Goal: Task Accomplishment & Management: Manage account settings

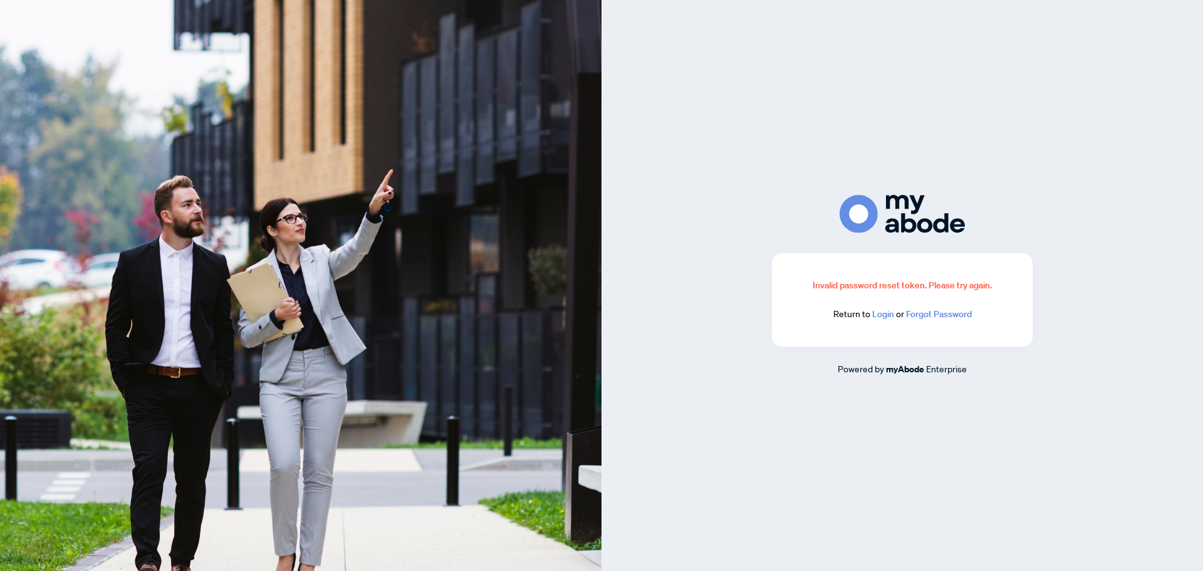
click at [884, 318] on link "Login" at bounding box center [883, 313] width 22 height 11
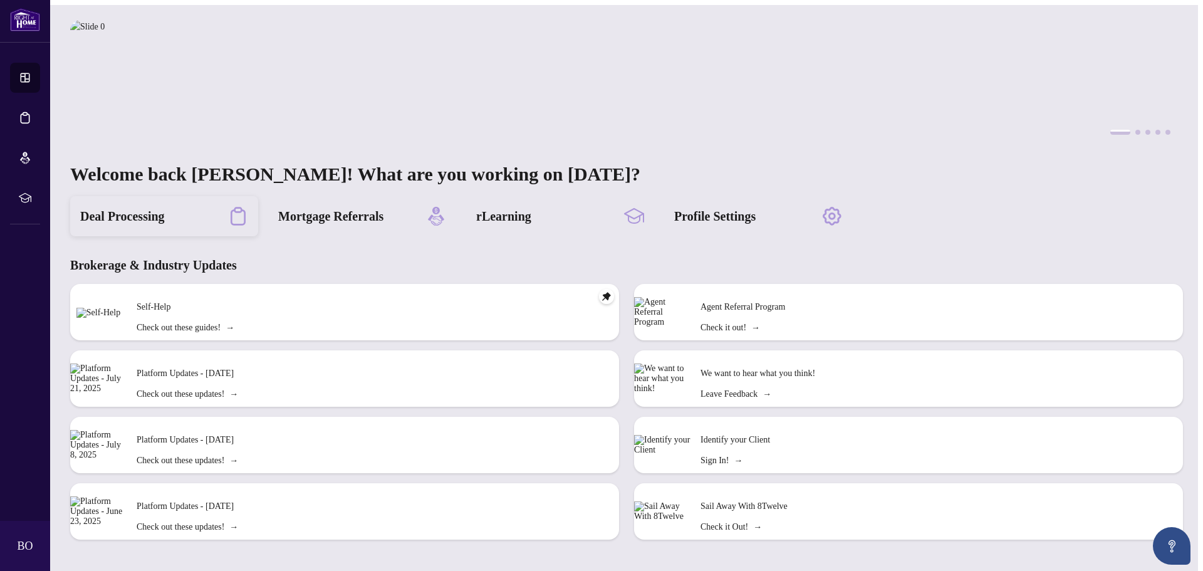
click at [184, 212] on div "Deal Processing" at bounding box center [164, 216] width 188 height 40
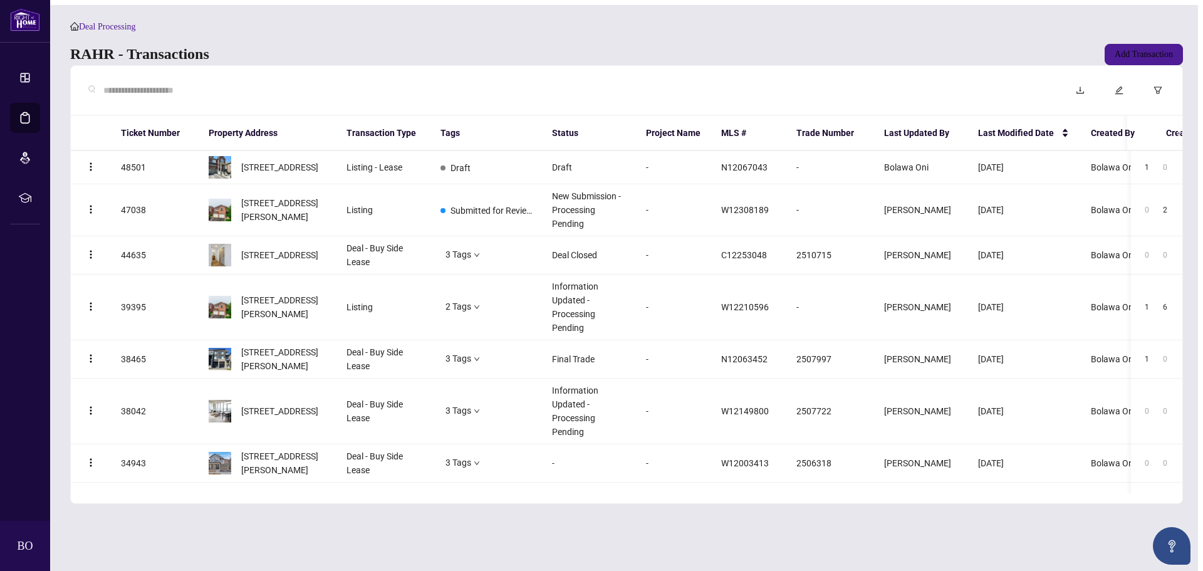
click at [378, 89] on div at bounding box center [568, 90] width 975 height 29
click at [293, 174] on span "[STREET_ADDRESS]" at bounding box center [279, 167] width 77 height 14
click at [253, 97] on input "text" at bounding box center [574, 90] width 942 height 14
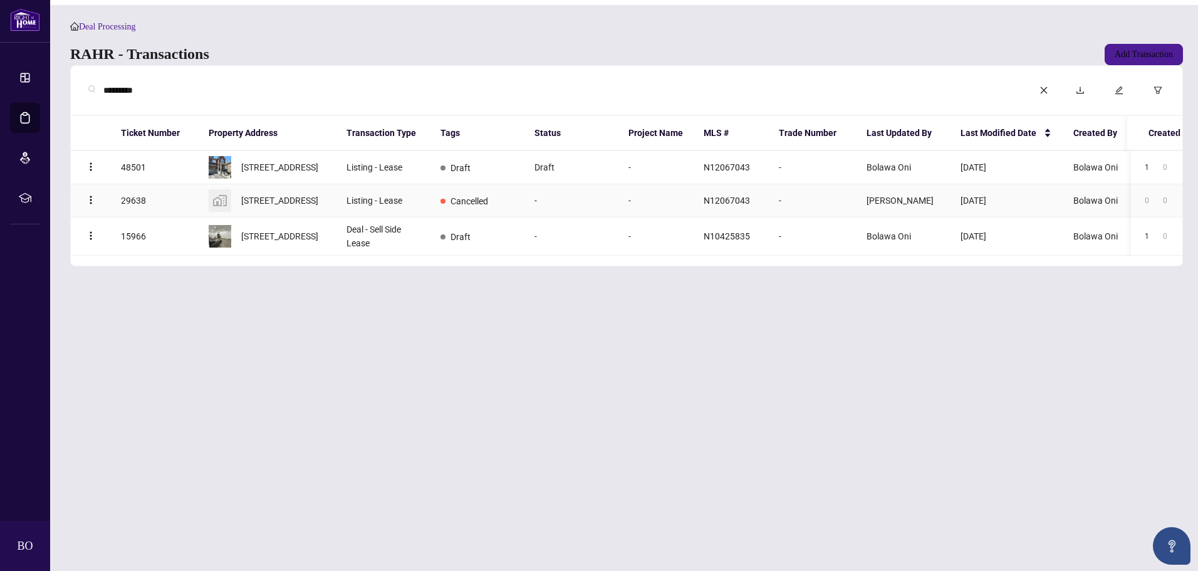
type input "*********"
click at [373, 208] on td "Listing - Lease" at bounding box center [383, 200] width 94 height 33
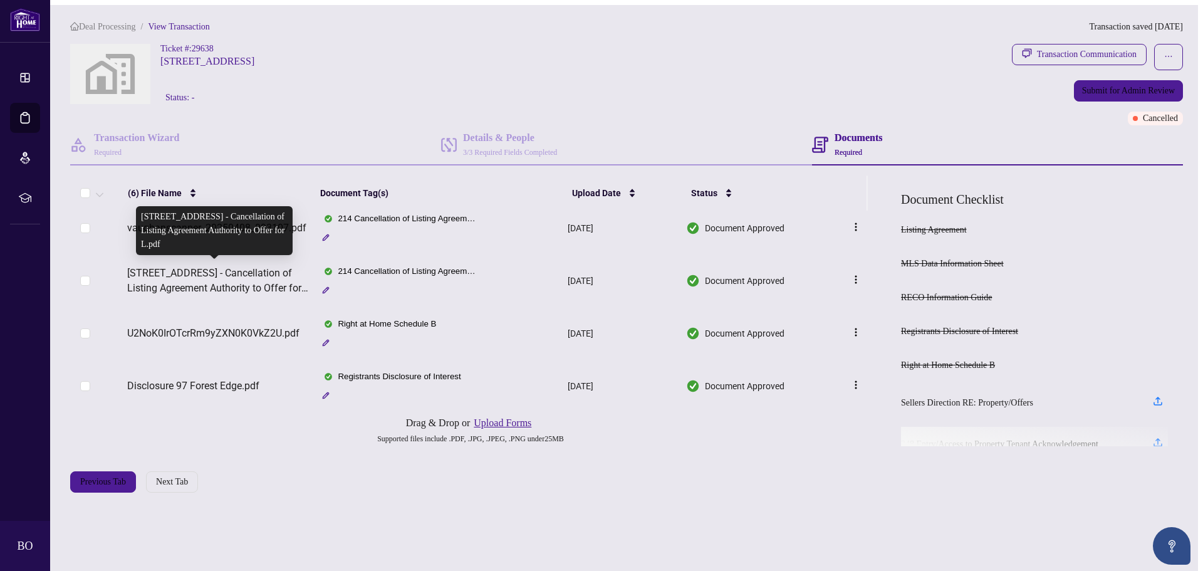
scroll to position [9, 0]
click at [227, 276] on span "[STREET_ADDRESS] - Cancellation of Listing Agreement Authority to Offer for L.p…" at bounding box center [218, 280] width 182 height 30
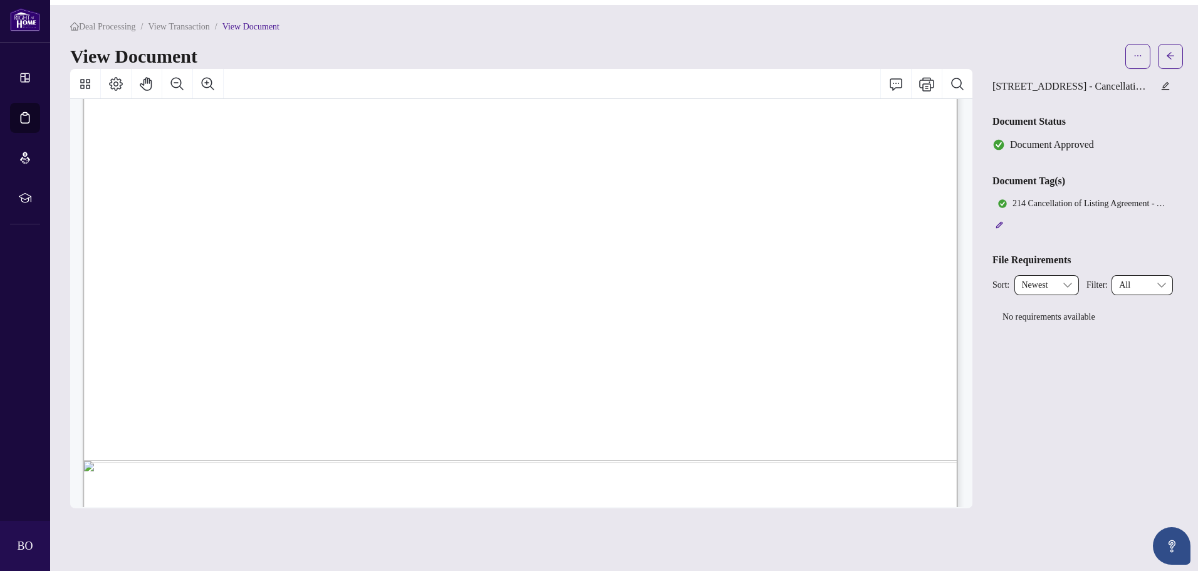
scroll to position [750, 0]
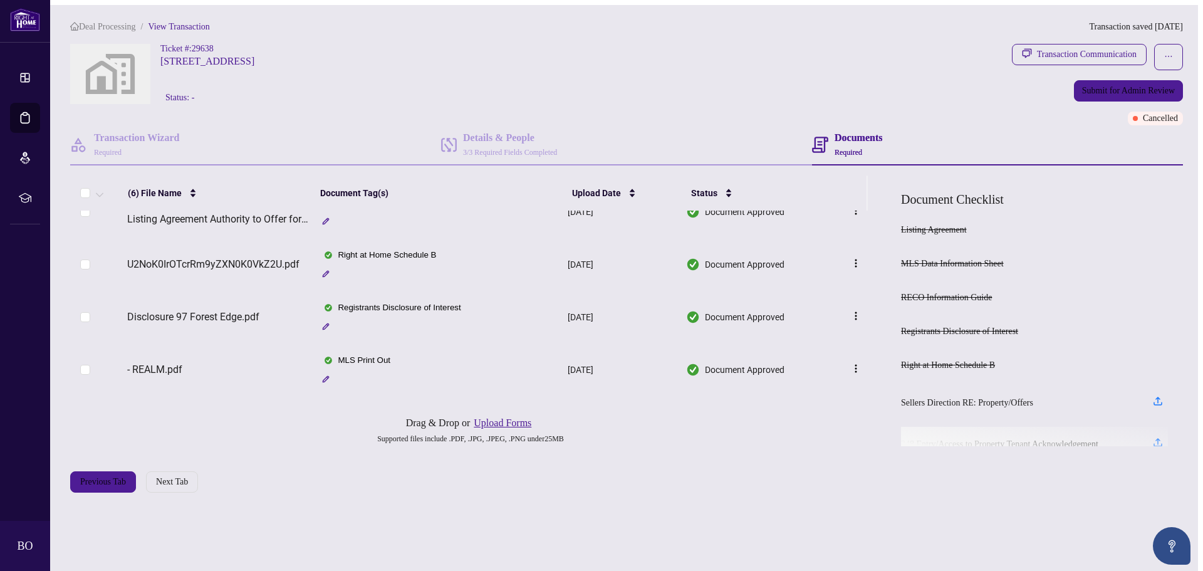
scroll to position [135, 0]
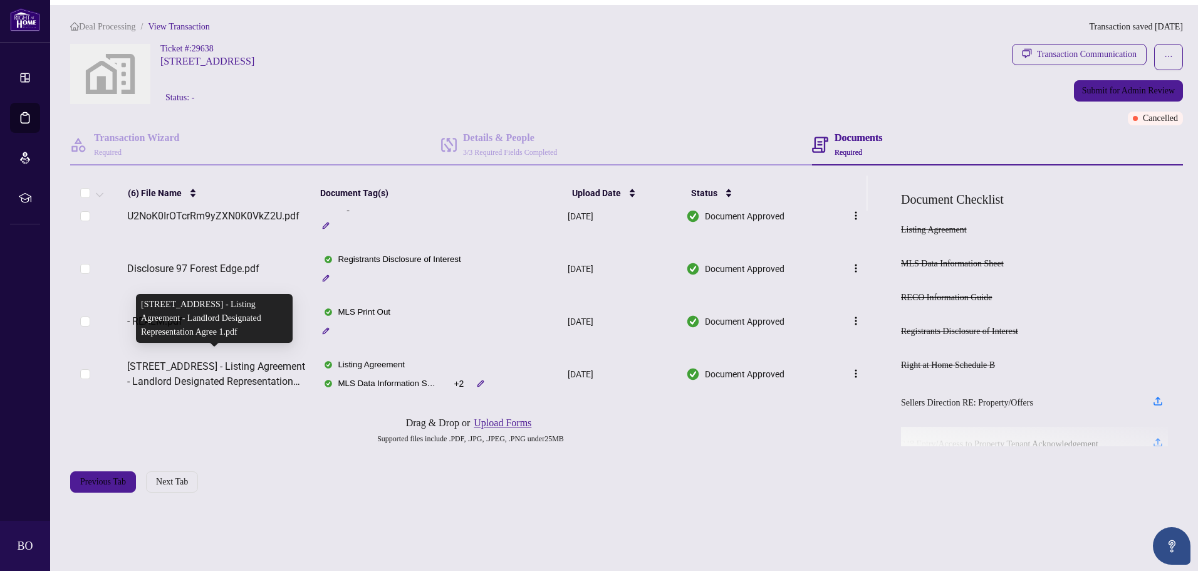
click at [169, 360] on span "[STREET_ADDRESS] - Listing Agreement - Landlord Designated Representation Agree…" at bounding box center [218, 374] width 182 height 30
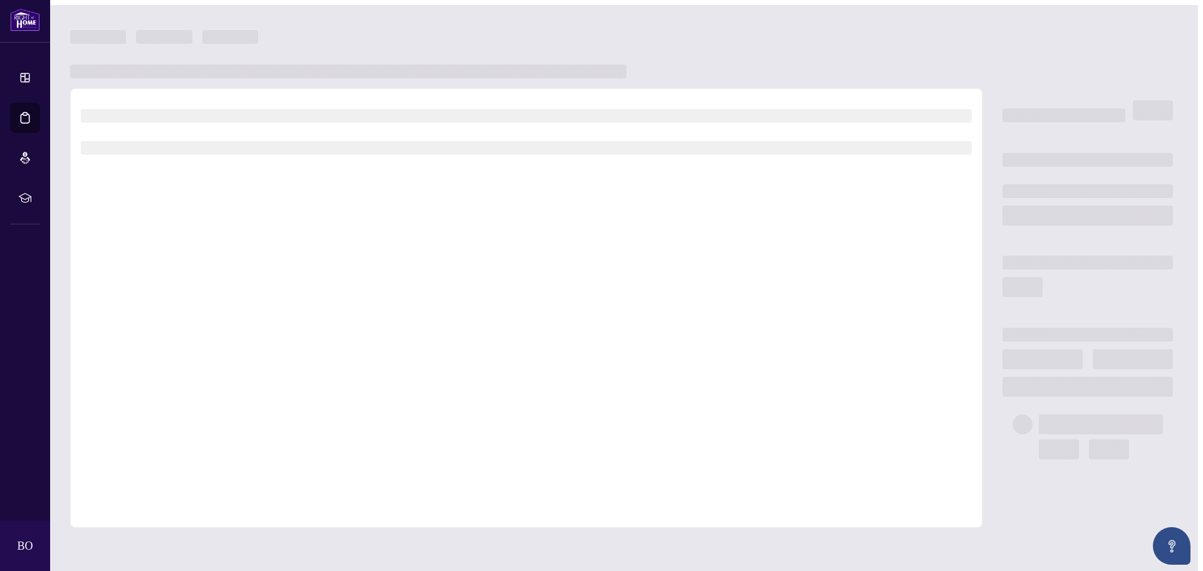
click at [169, 360] on div at bounding box center [526, 307] width 912 height 439
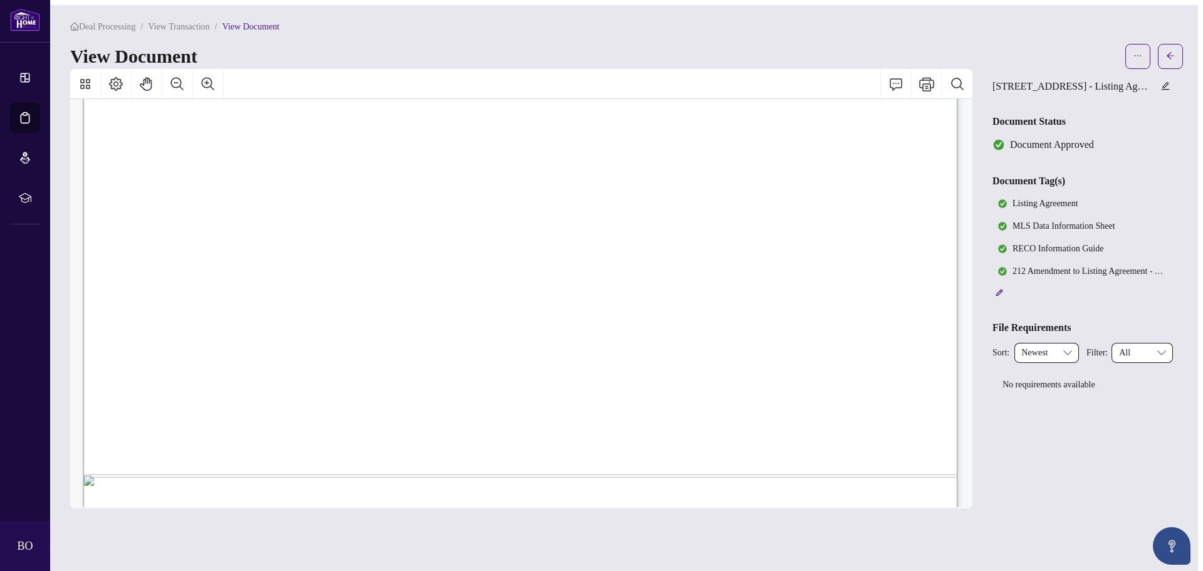
scroll to position [13345, 0]
click at [1167, 52] on button "button" at bounding box center [1170, 56] width 25 height 25
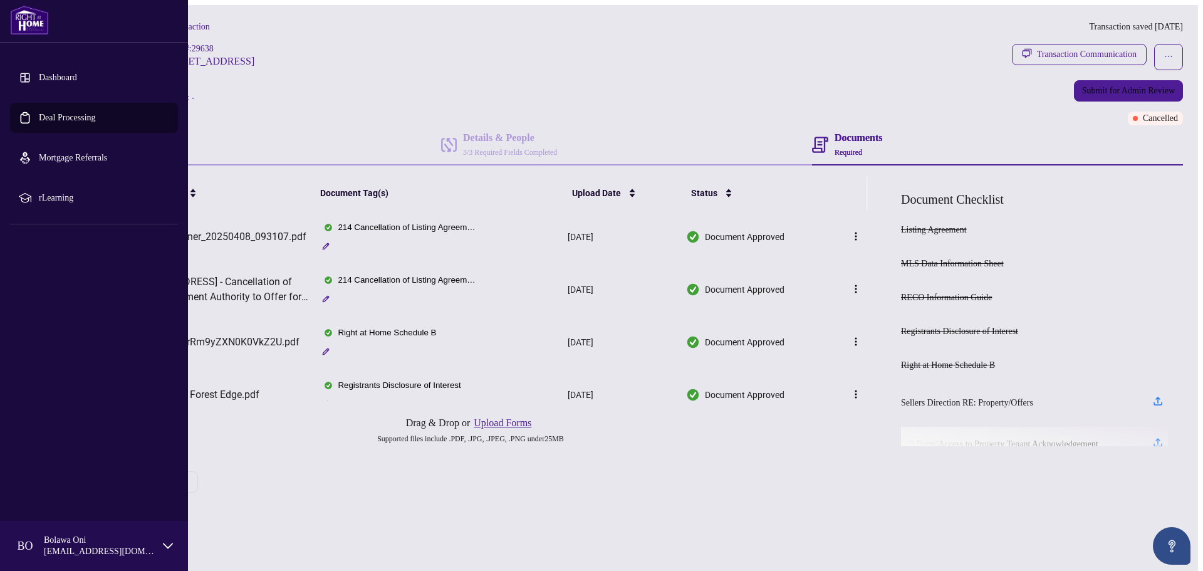
click at [39, 82] on link "Dashboard" at bounding box center [58, 77] width 38 height 9
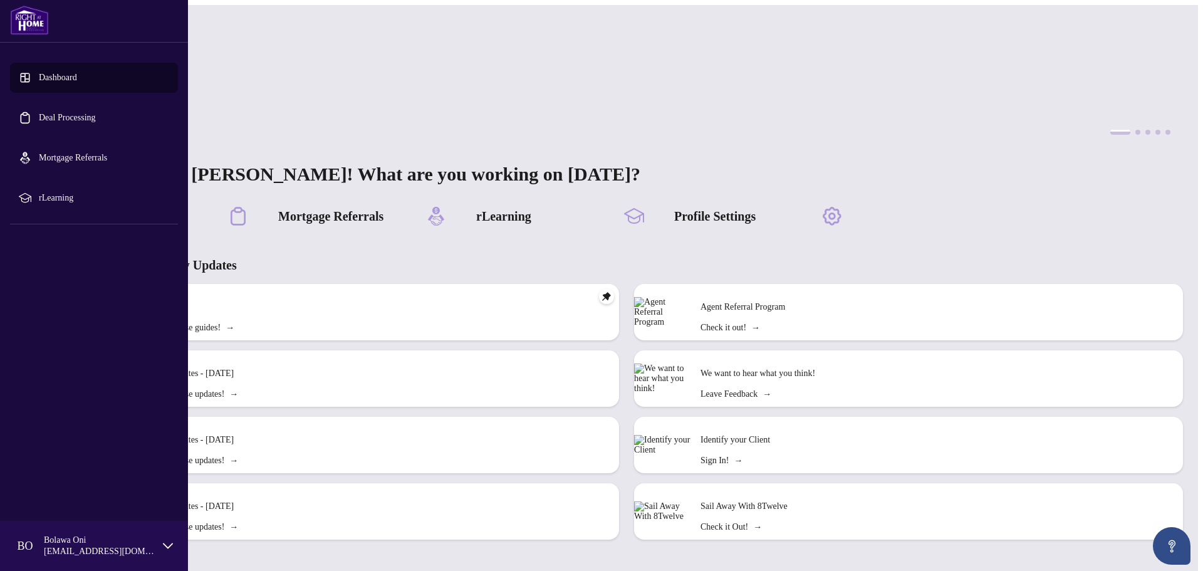
click at [44, 113] on link "Deal Processing" at bounding box center [67, 117] width 57 height 9
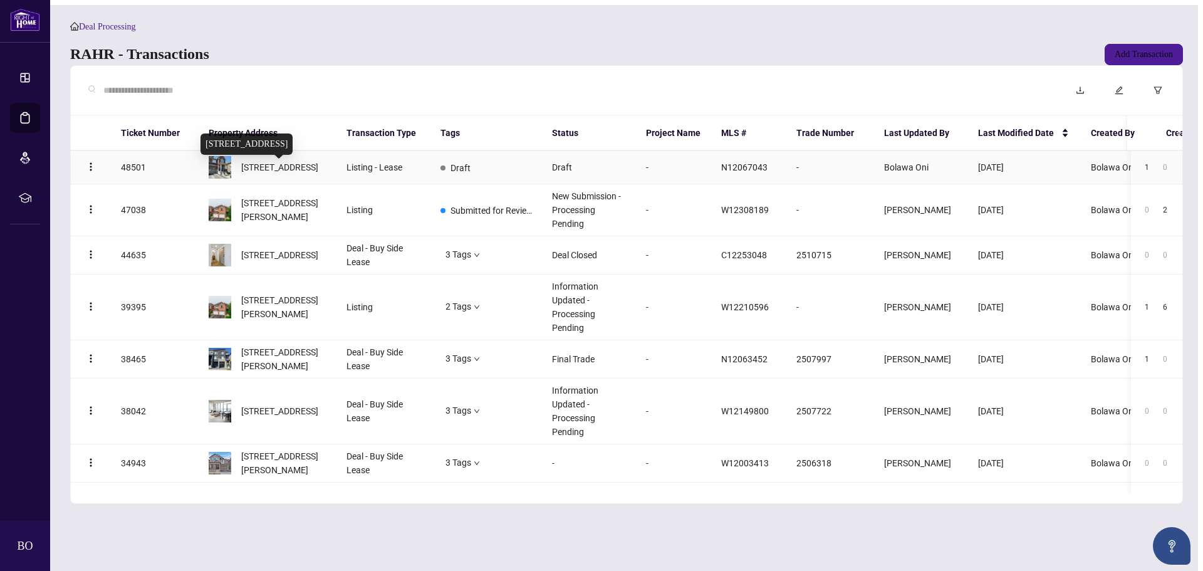
click at [284, 167] on span "[STREET_ADDRESS]" at bounding box center [279, 167] width 77 height 14
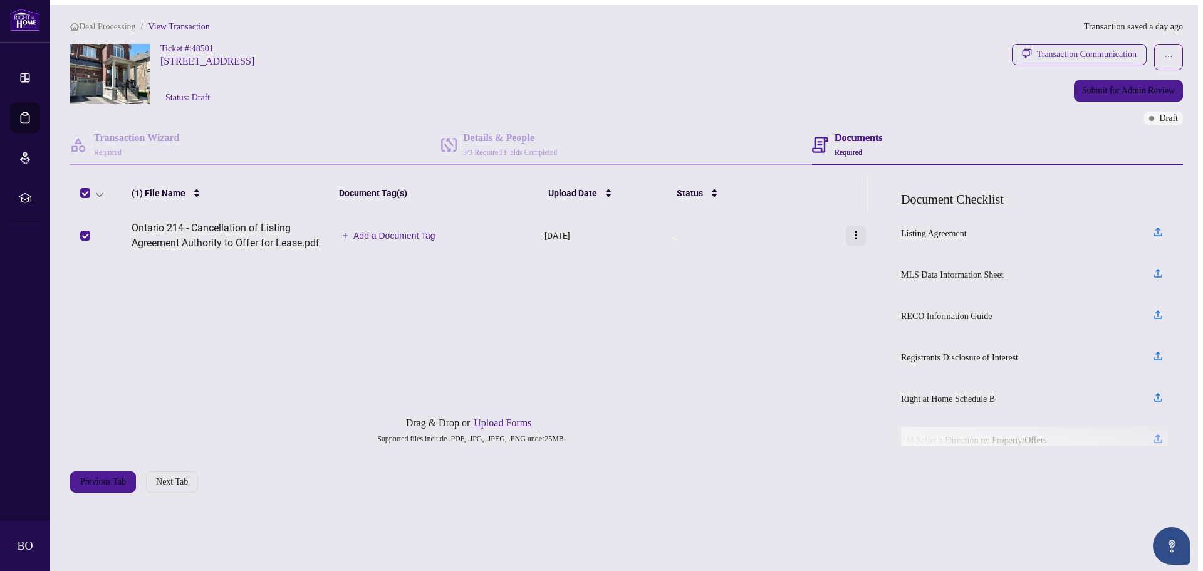
click at [858, 239] on button "button" at bounding box center [856, 236] width 20 height 20
click at [748, 343] on div "(1) File Name Document Tag(s) Upload Date Status Ontario 214 - Cancellation of …" at bounding box center [470, 318] width 801 height 286
